Goal: Understand process/instructions: Learn how to perform a task or action

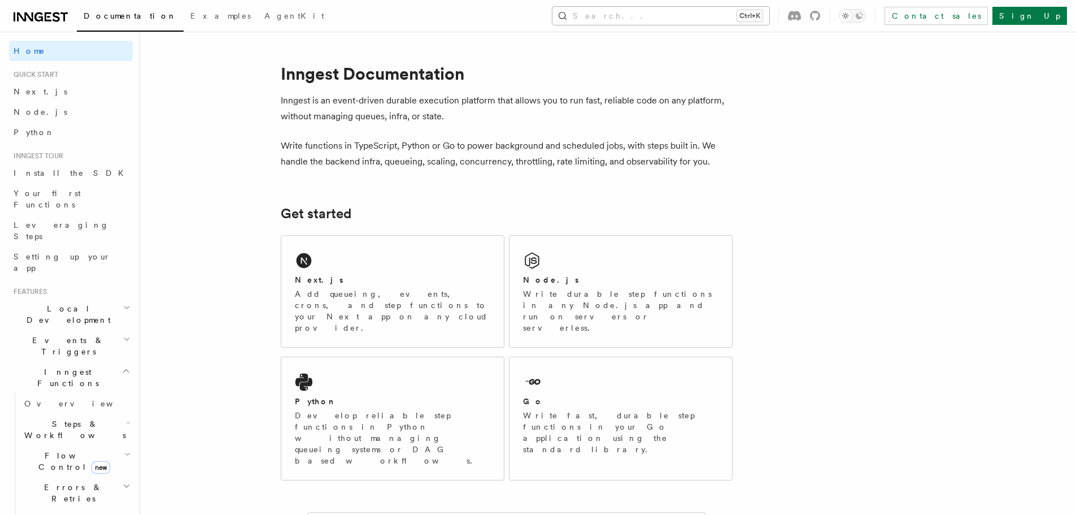
click at [701, 8] on button "Search... Ctrl+K" at bounding box center [661, 16] width 217 height 18
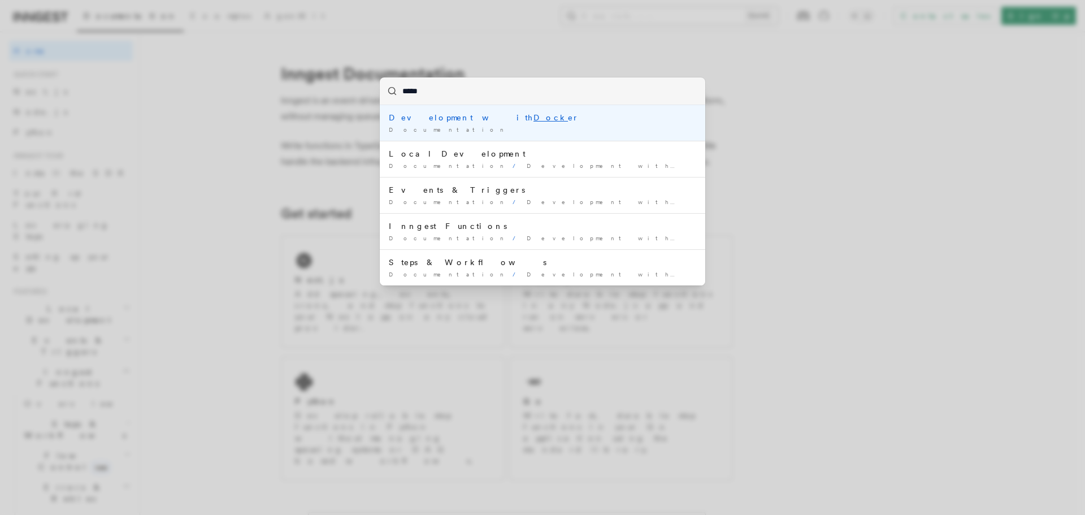
type input "******"
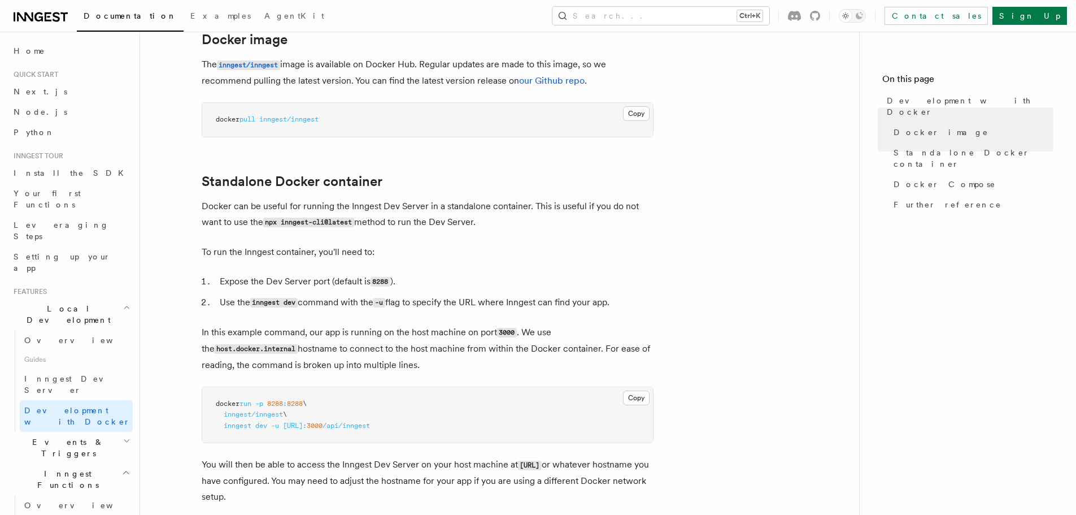
scroll to position [395, 0]
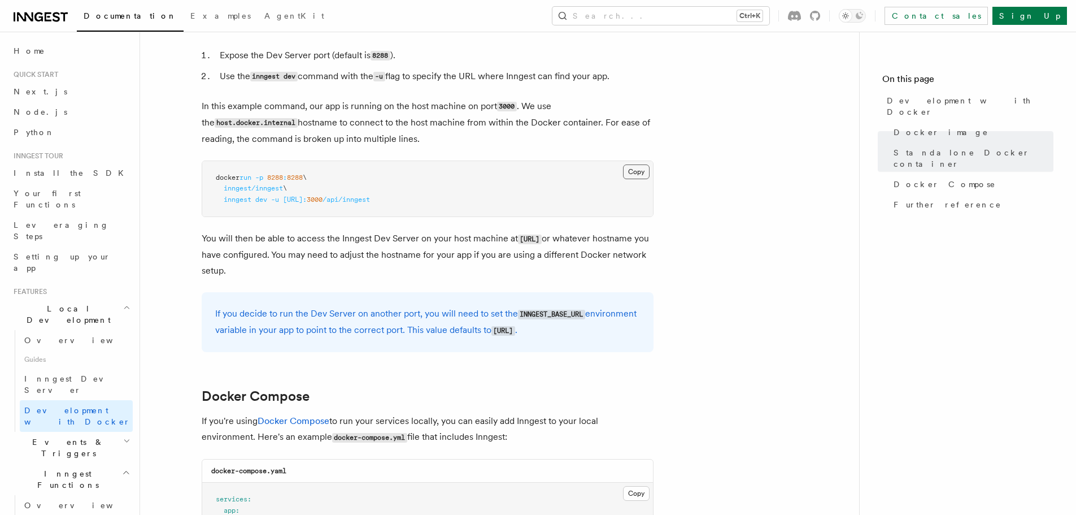
click at [640, 168] on button "Copy Copied" at bounding box center [636, 171] width 27 height 15
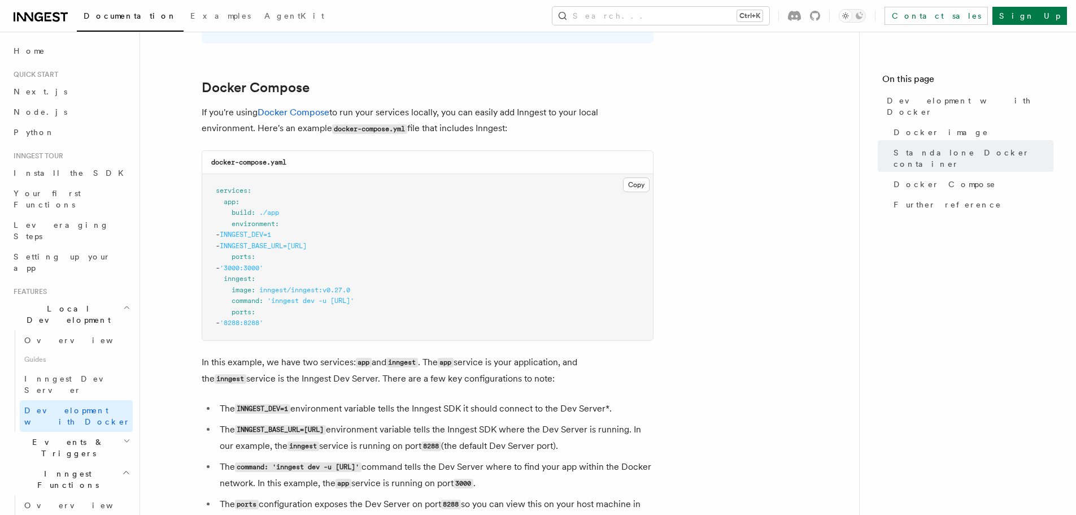
scroll to position [678, 0]
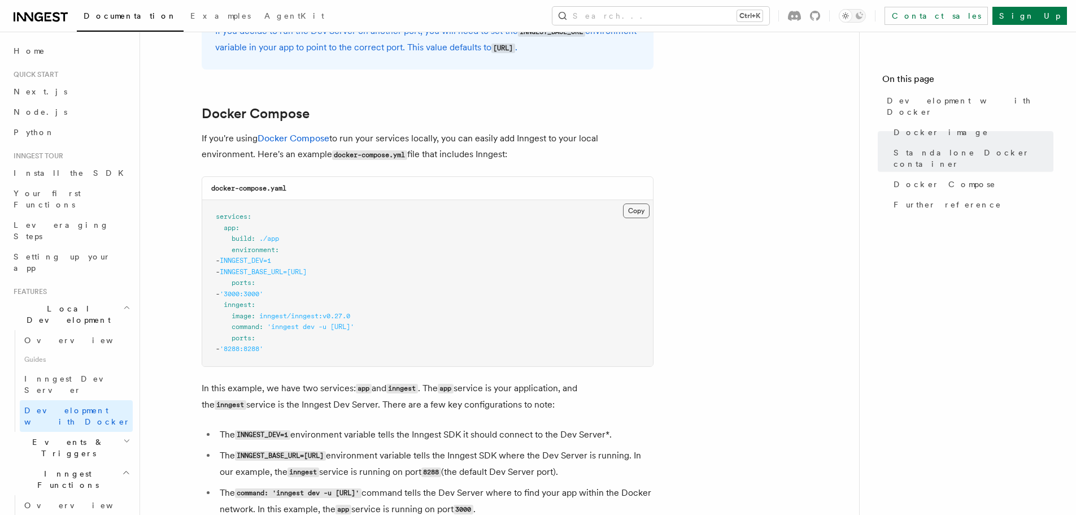
click at [626, 211] on button "Copy Copied" at bounding box center [636, 210] width 27 height 15
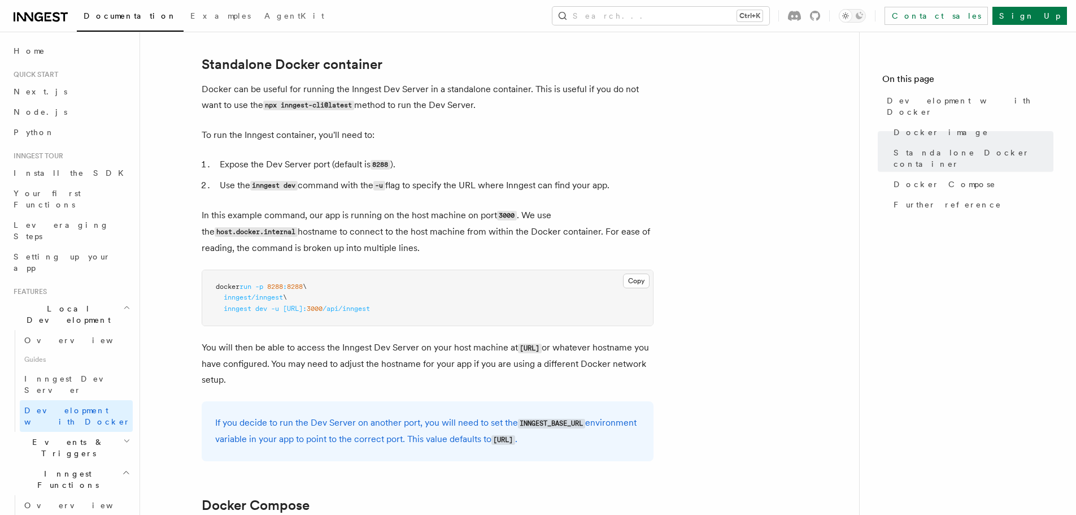
scroll to position [113, 0]
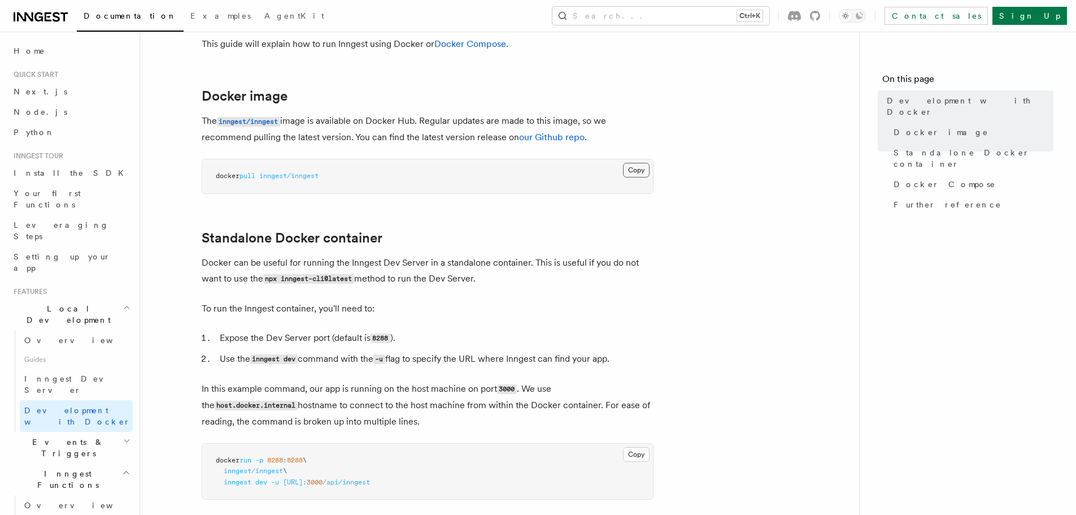
click at [645, 167] on button "Copy Copied" at bounding box center [636, 170] width 27 height 15
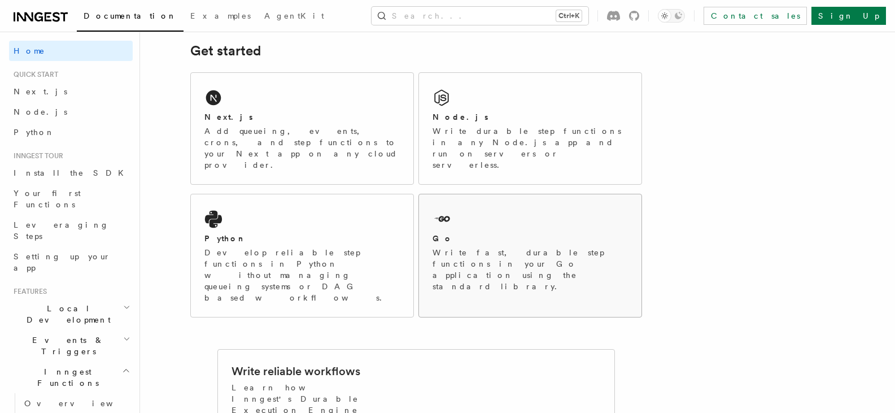
scroll to position [169, 0]
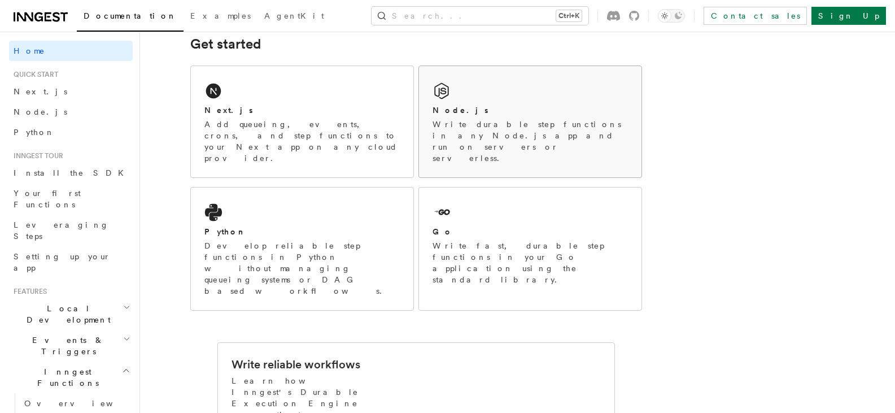
click at [449, 117] on div "Node.js Write durable step functions in any Node.js app and run on servers or s…" at bounding box center [530, 134] width 195 height 59
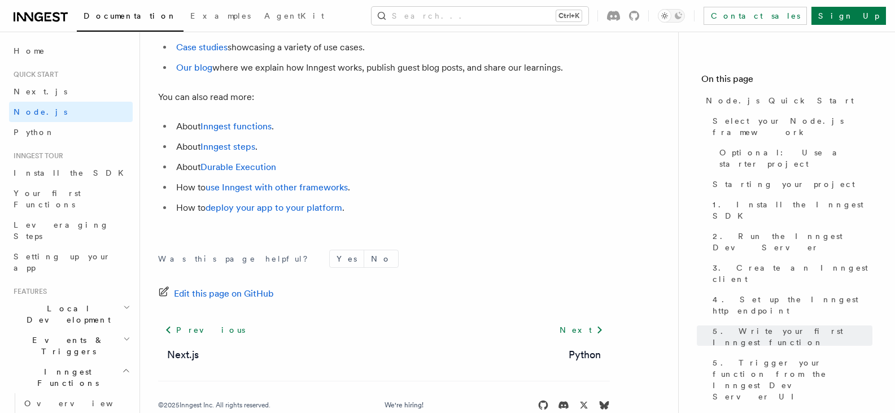
scroll to position [7201, 0]
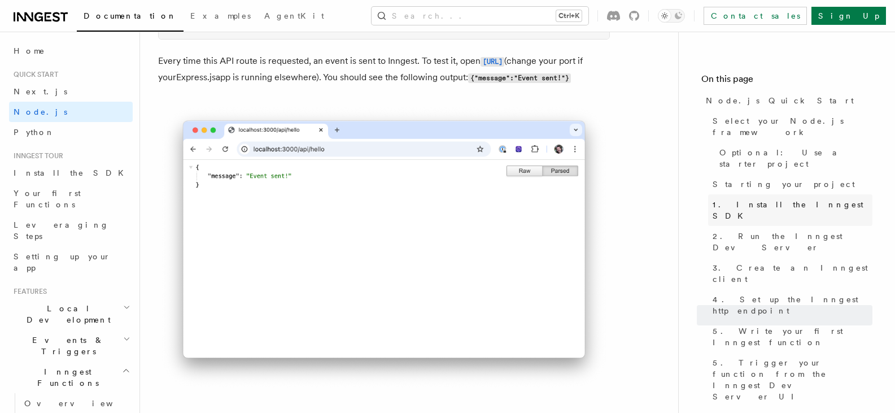
click at [783, 199] on span "1. Install the Inngest SDK" at bounding box center [793, 210] width 160 height 23
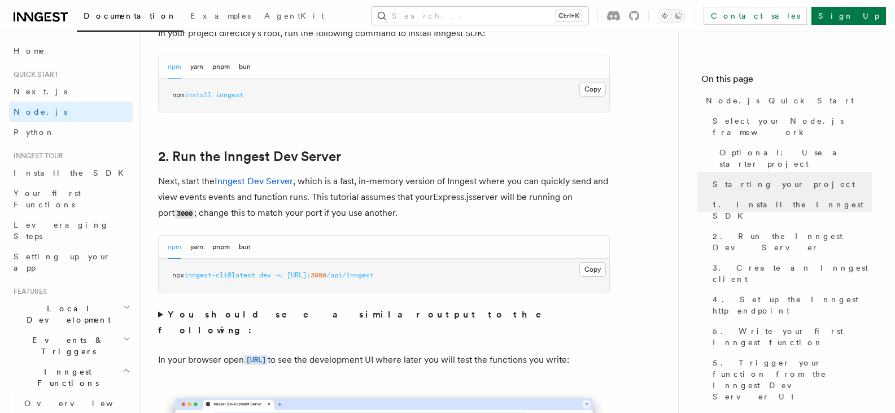
scroll to position [838, 0]
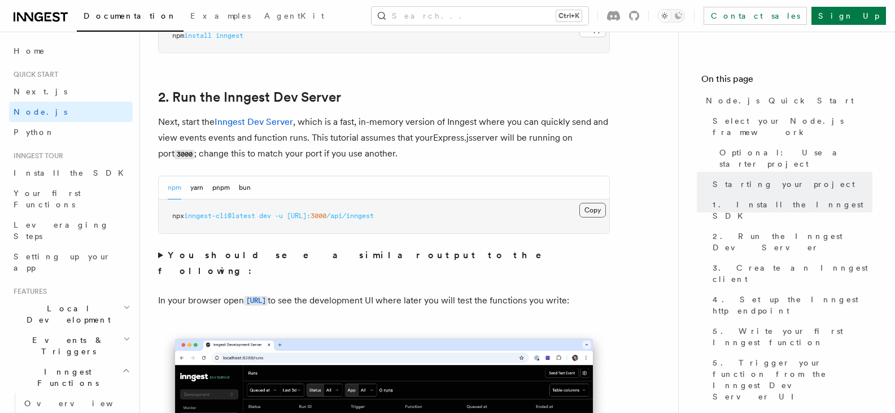
click at [593, 212] on button "Copy Copied" at bounding box center [593, 210] width 27 height 15
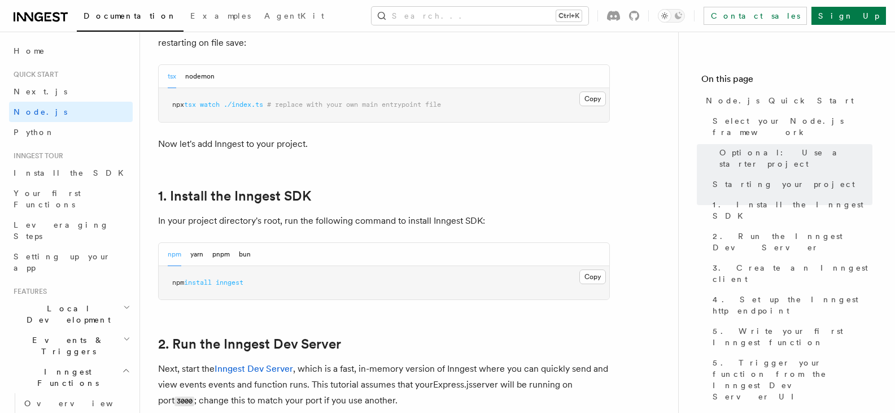
scroll to position [669, 0]
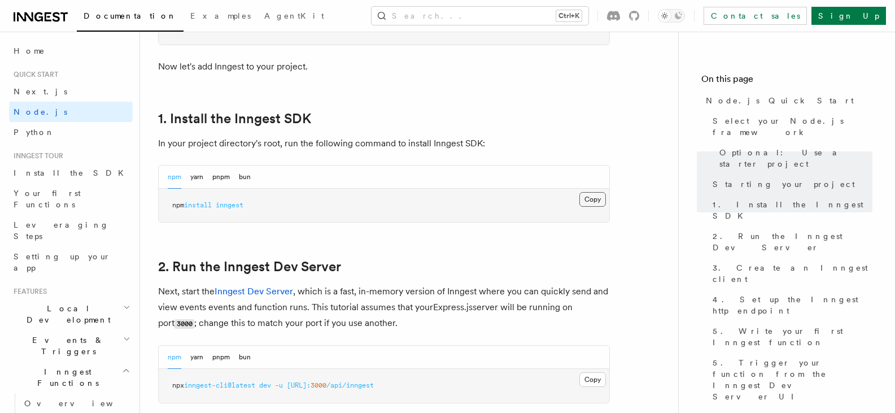
click at [602, 202] on button "Copy Copied" at bounding box center [593, 199] width 27 height 15
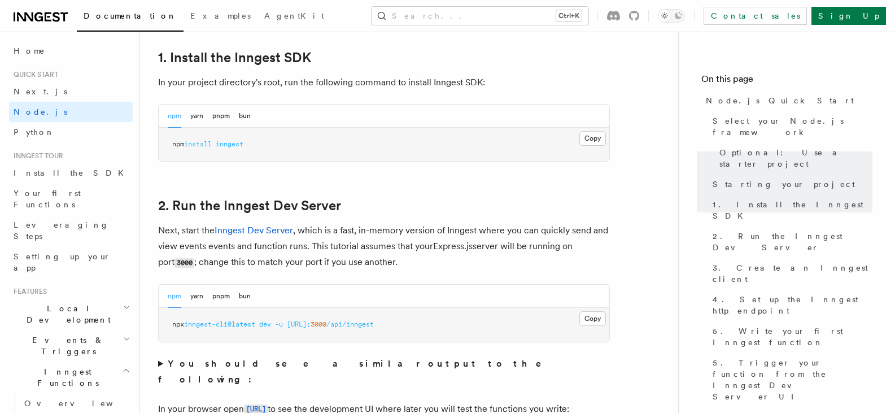
scroll to position [838, 0]
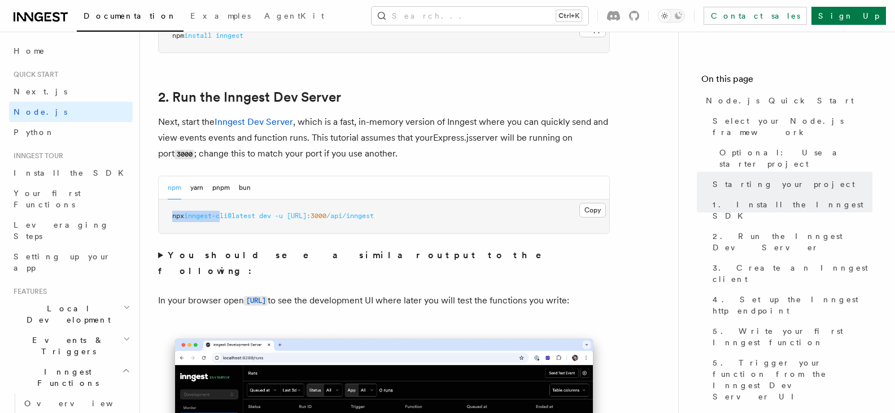
drag, startPoint x: 171, startPoint y: 207, endPoint x: 227, endPoint y: 208, distance: 56.5
click at [227, 208] on pre "npx inngest-cli@latest dev -u http://localhost: 3000 /api/inngest" at bounding box center [384, 216] width 451 height 34
click at [245, 216] on span "inngest-cli@latest" at bounding box center [219, 216] width 71 height 8
drag, startPoint x: 246, startPoint y: 220, endPoint x: 322, endPoint y: 218, distance: 75.7
click at [322, 218] on pre "npx inngest-cli@latest dev -u http://localhost: 3000 /api/inngest" at bounding box center [384, 216] width 451 height 34
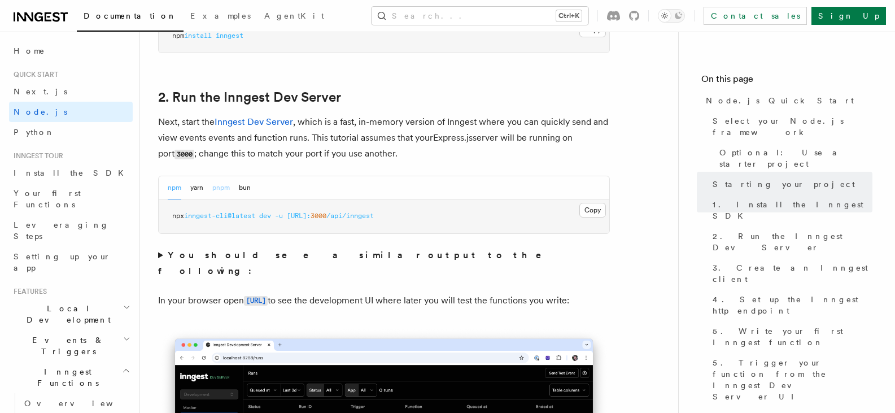
click at [220, 199] on button "pnpm" at bounding box center [221, 187] width 18 height 23
click at [169, 187] on button "npm" at bounding box center [175, 187] width 14 height 23
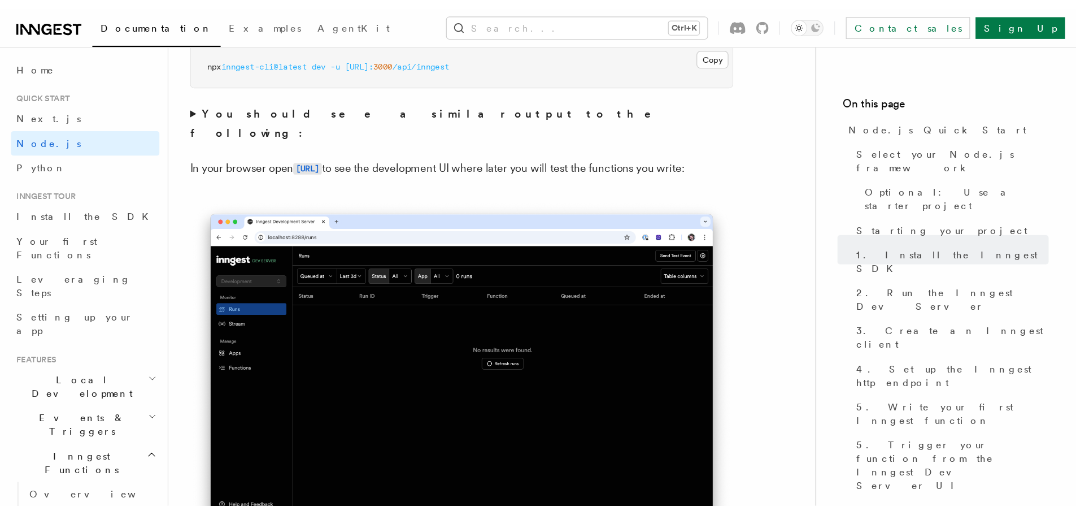
scroll to position [1008, 0]
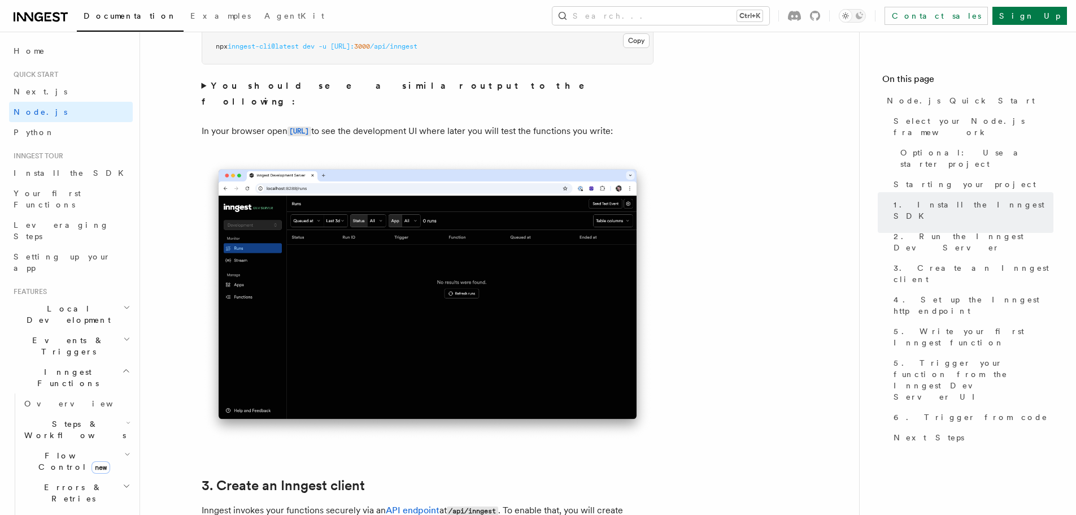
click at [895, 66] on nav "On this page Node.js Quick Start Select your Node.js framework Optional: Use a …" at bounding box center [967, 273] width 217 height 483
